Goal: Task Accomplishment & Management: Complete application form

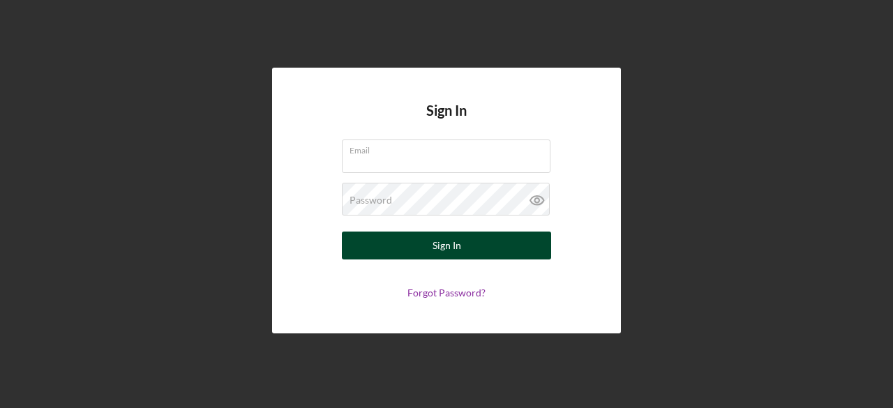
type input "[PERSON_NAME][EMAIL_ADDRESS][DOMAIN_NAME]"
click at [442, 246] on div "Sign In" at bounding box center [447, 246] width 29 height 28
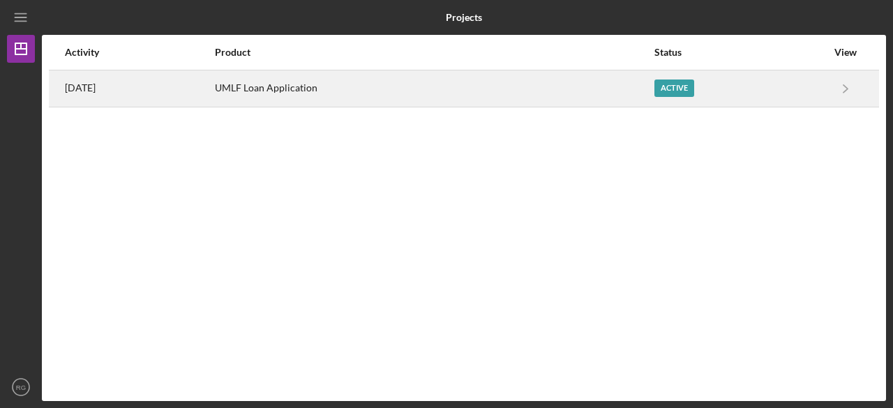
click at [685, 86] on div "Active" at bounding box center [675, 88] width 40 height 17
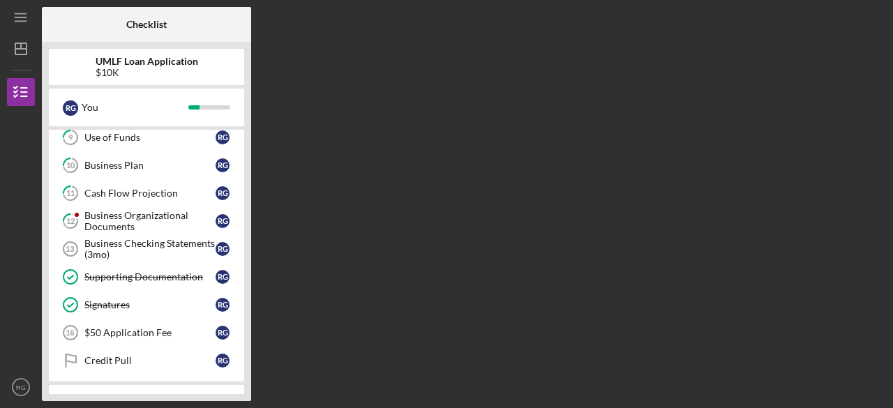
scroll to position [279, 0]
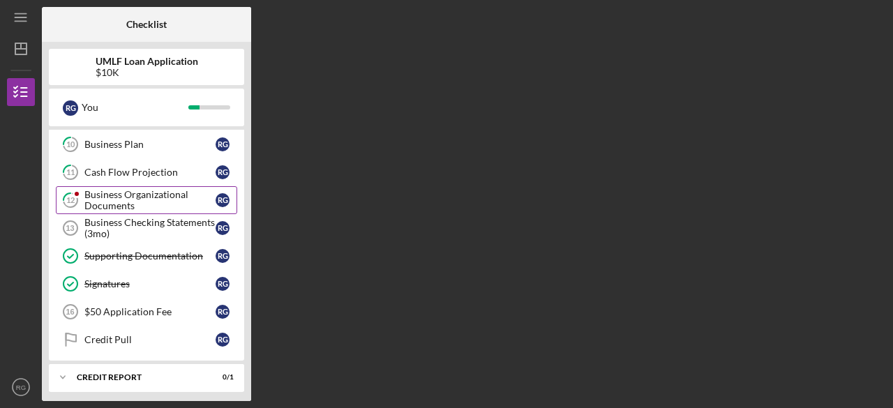
click at [124, 199] on div "Business Organizational Documents" at bounding box center [149, 200] width 131 height 22
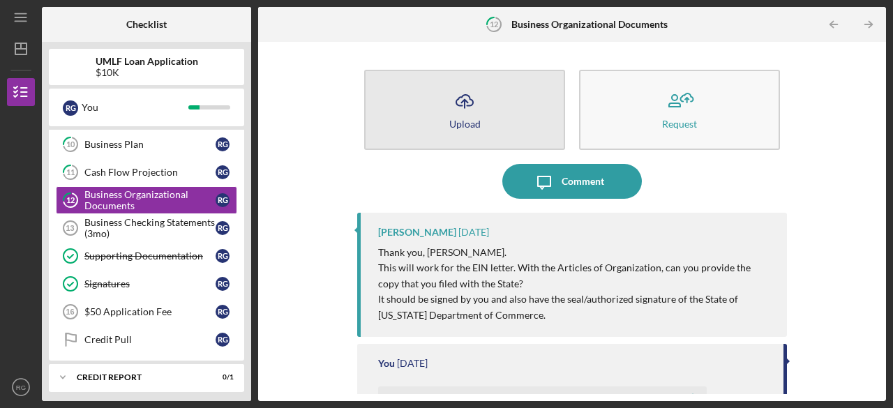
click at [472, 104] on icon "Icon/Upload" at bounding box center [464, 101] width 35 height 35
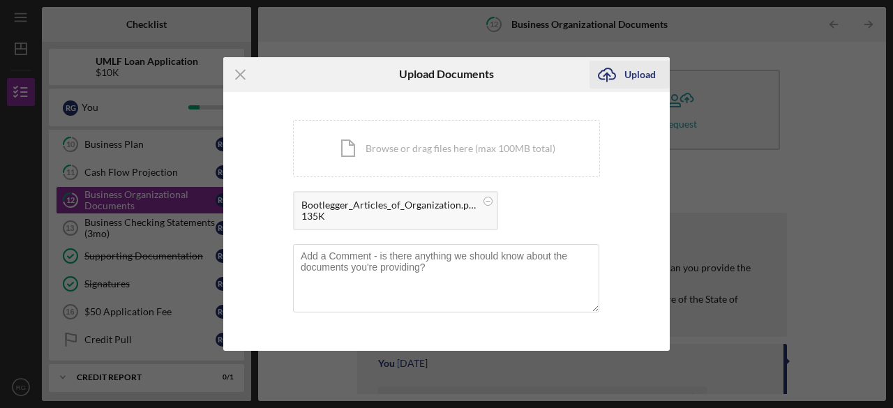
click at [627, 78] on div "Upload" at bounding box center [640, 75] width 31 height 28
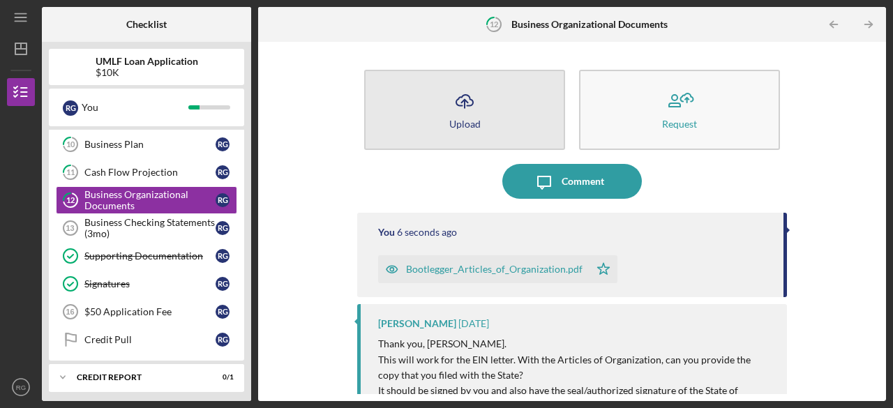
click at [490, 108] on button "Icon/Upload Upload" at bounding box center [464, 110] width 201 height 80
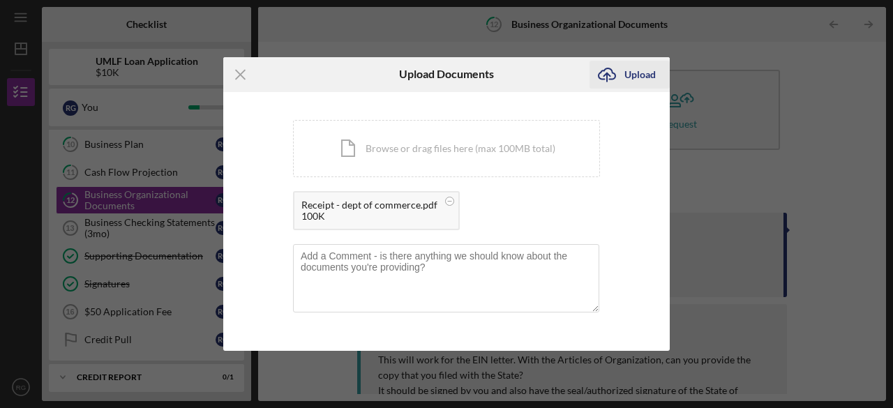
click at [638, 70] on div "Upload" at bounding box center [640, 75] width 31 height 28
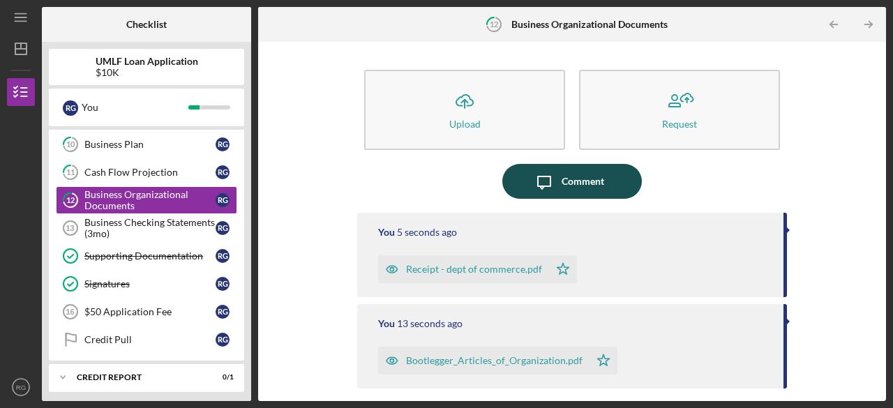
click at [583, 170] on div "Comment" at bounding box center [583, 181] width 43 height 35
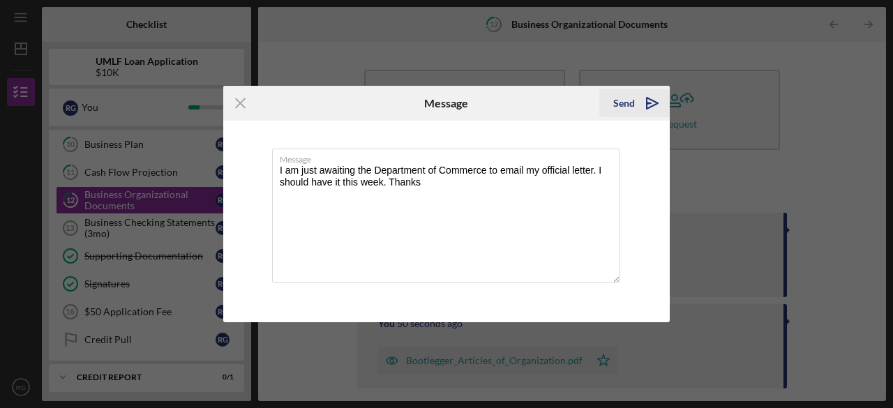
type textarea "I am just awaiting the Department of Commerce to email my official letter. I sh…"
click at [627, 101] on div "Send" at bounding box center [624, 103] width 22 height 28
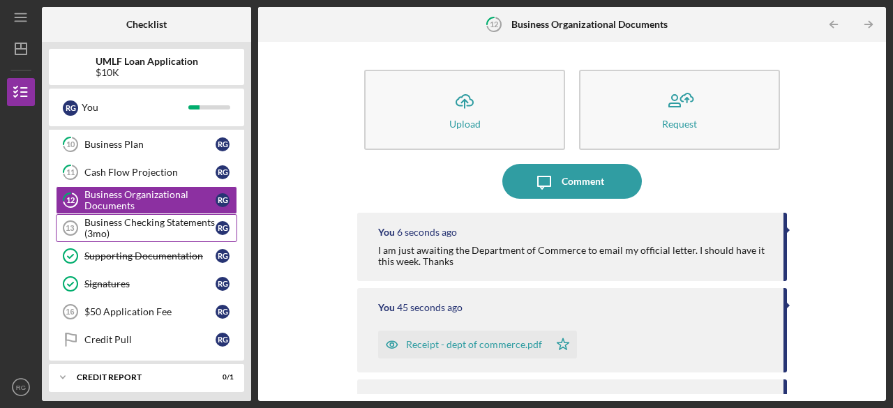
click at [134, 223] on div "Business Checking Statements (3mo)" at bounding box center [149, 228] width 131 height 22
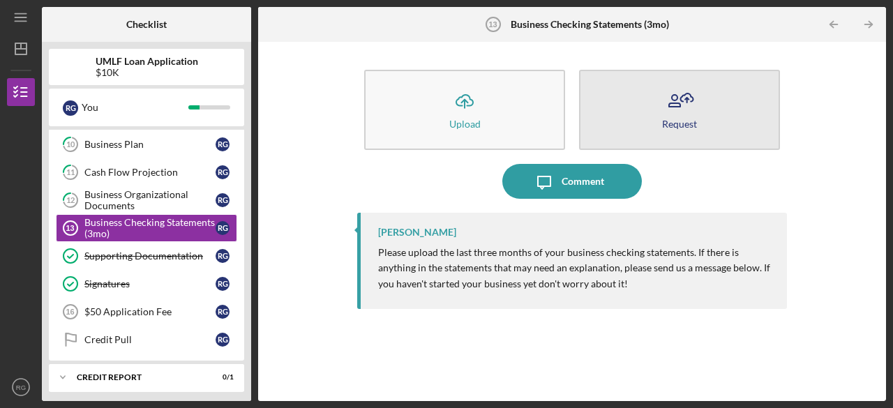
click at [709, 112] on button "Request" at bounding box center [679, 110] width 201 height 80
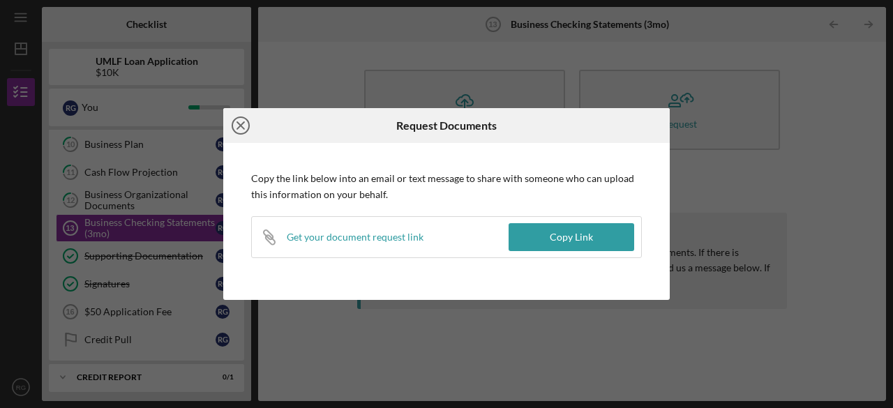
click at [243, 125] on icon "Icon/Close" at bounding box center [240, 125] width 35 height 35
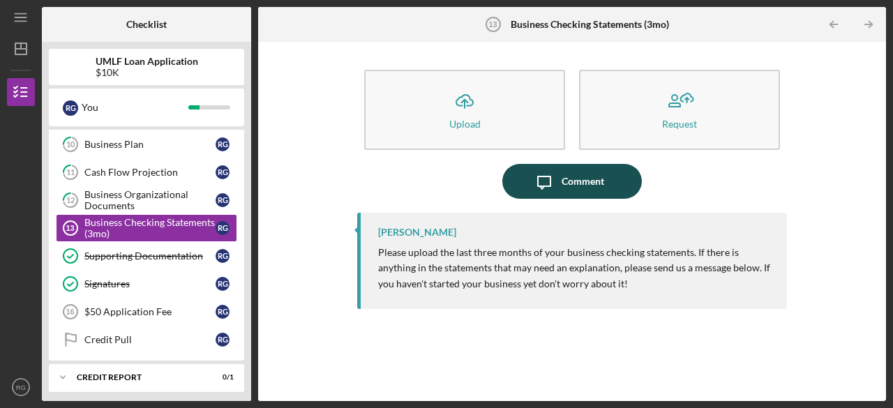
click at [615, 170] on button "Icon/Message Comment" at bounding box center [573, 181] width 140 height 35
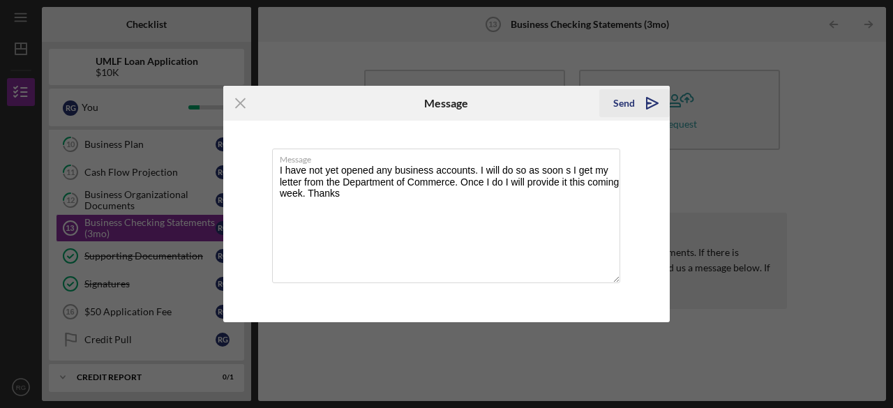
type textarea "I have not yet opened any business accounts. I will do so as soon s I get my le…"
click at [631, 104] on div "Send" at bounding box center [624, 103] width 22 height 28
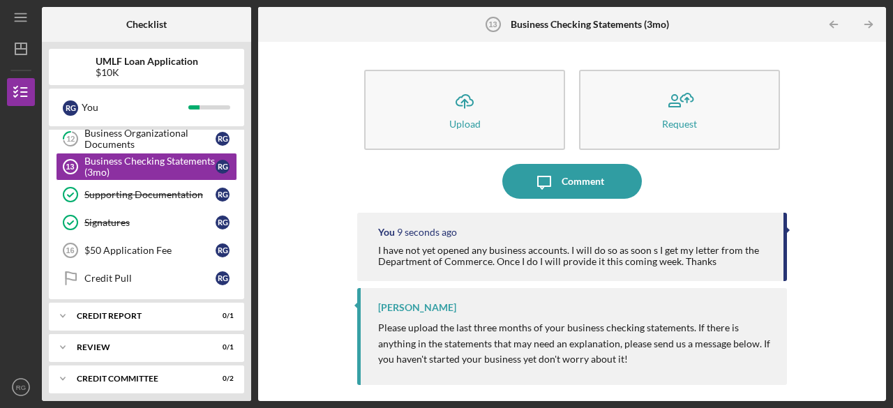
scroll to position [401, 0]
